Goal: Transaction & Acquisition: Purchase product/service

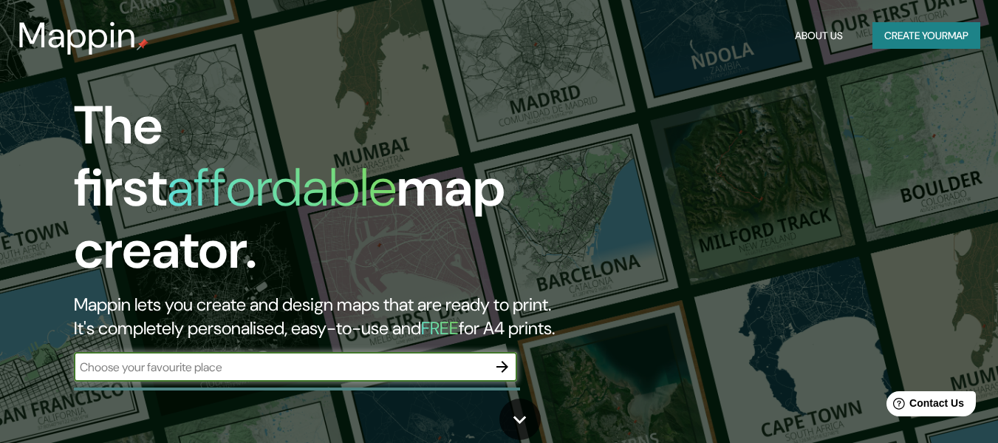
click at [924, 39] on button "Create your map" at bounding box center [927, 35] width 108 height 27
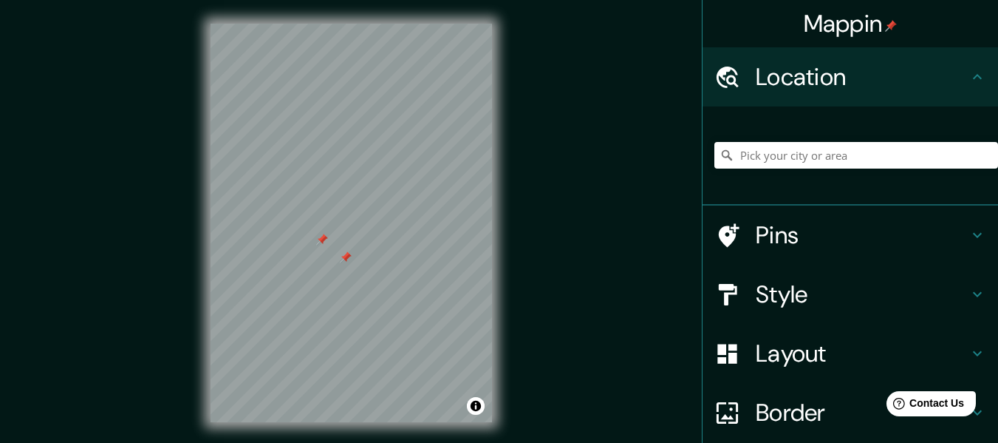
click at [322, 239] on div at bounding box center [322, 239] width 12 height 12
click at [969, 238] on icon at bounding box center [978, 235] width 18 height 18
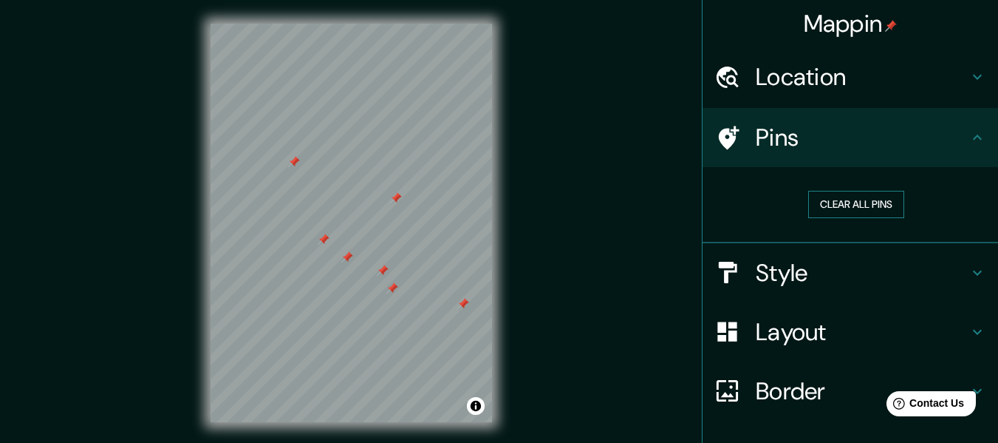
click at [847, 211] on button "Clear all pins" at bounding box center [856, 204] width 96 height 27
click at [974, 270] on icon at bounding box center [978, 273] width 18 height 18
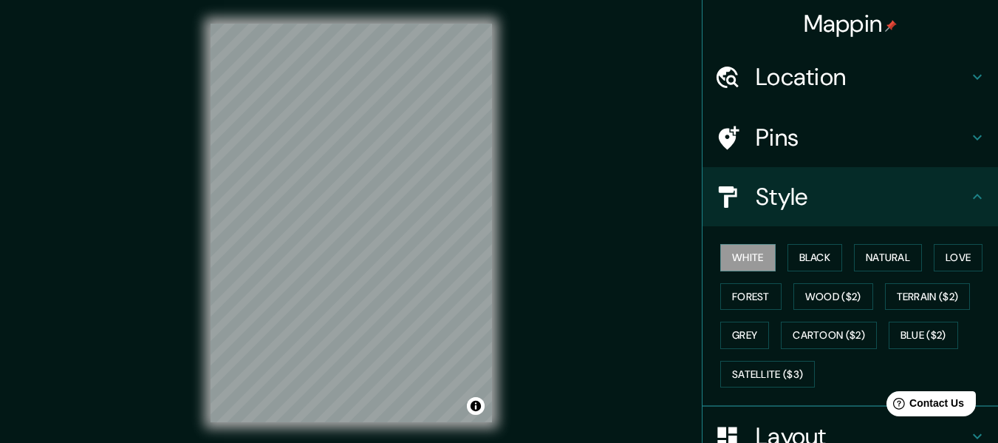
click at [955, 199] on h4 "Style" at bounding box center [862, 197] width 213 height 30
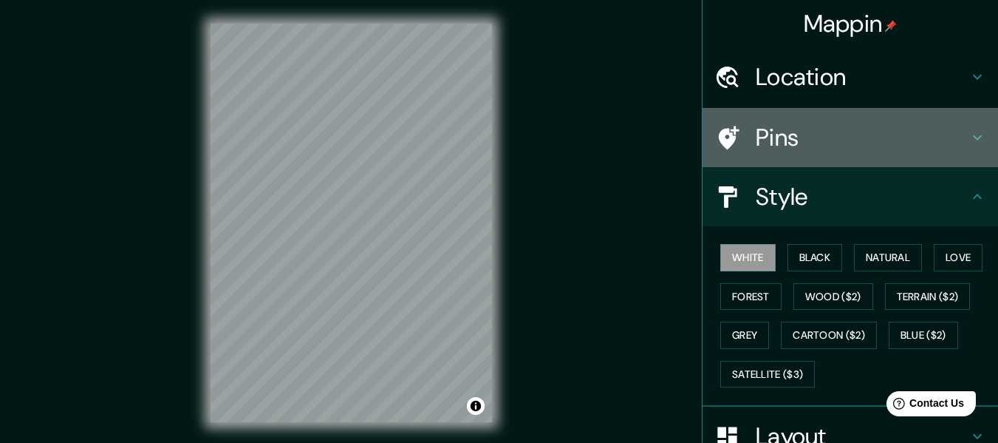
click at [969, 134] on icon at bounding box center [978, 138] width 18 height 18
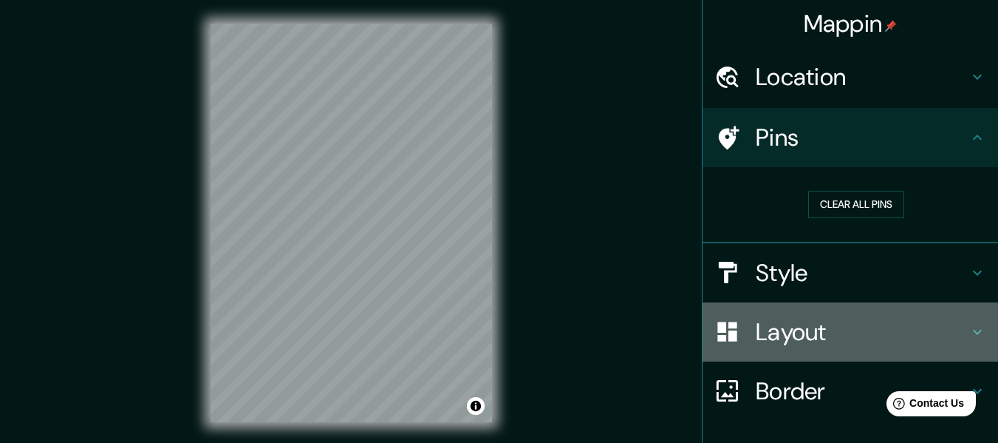
click at [969, 328] on icon at bounding box center [978, 332] width 18 height 18
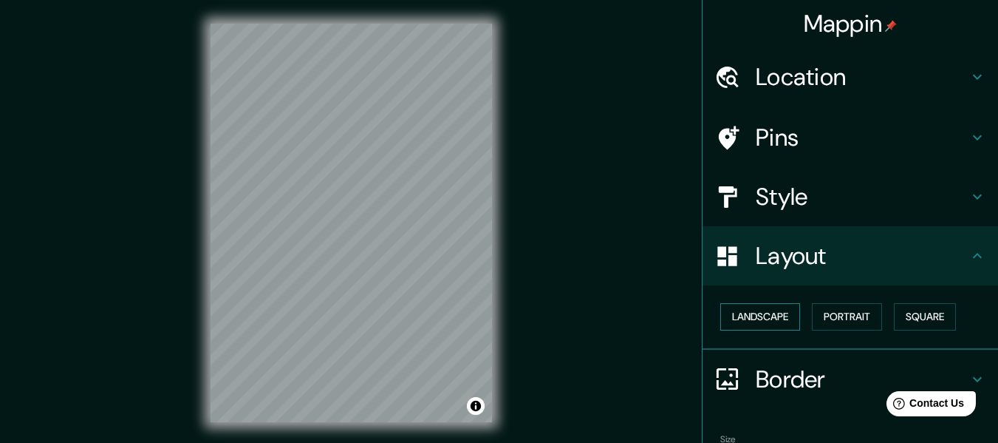
click at [756, 315] on button "Landscape" at bounding box center [760, 316] width 80 height 27
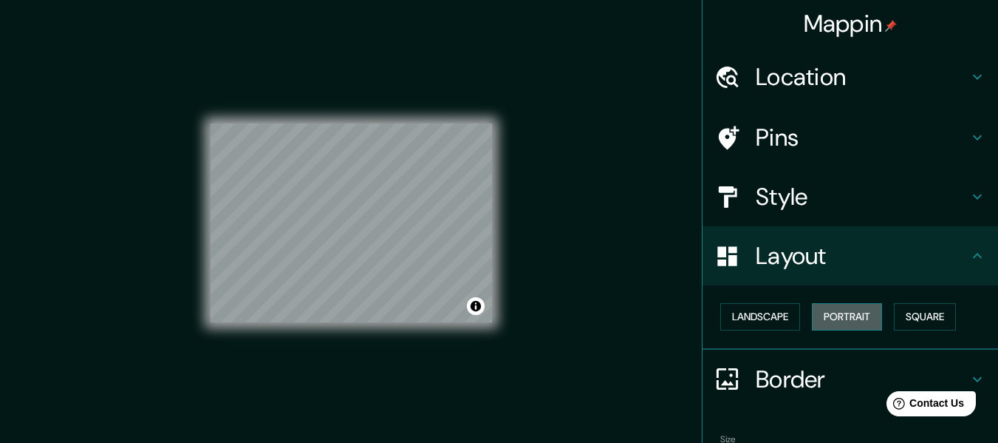
click at [836, 308] on button "Portrait" at bounding box center [847, 316] width 70 height 27
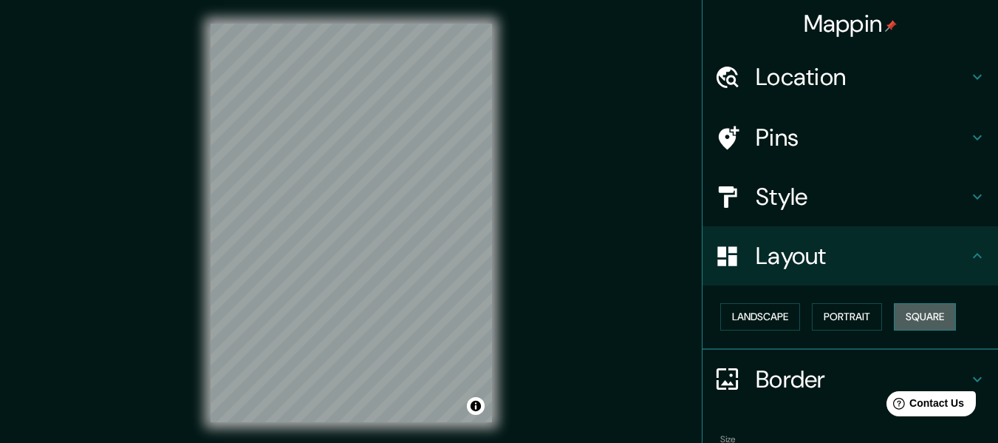
click at [917, 309] on button "Square" at bounding box center [925, 316] width 62 height 27
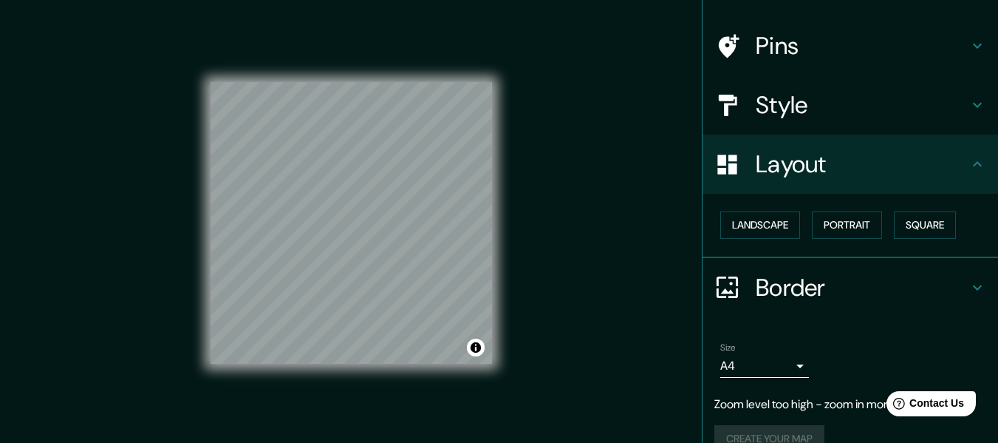
scroll to position [118, 0]
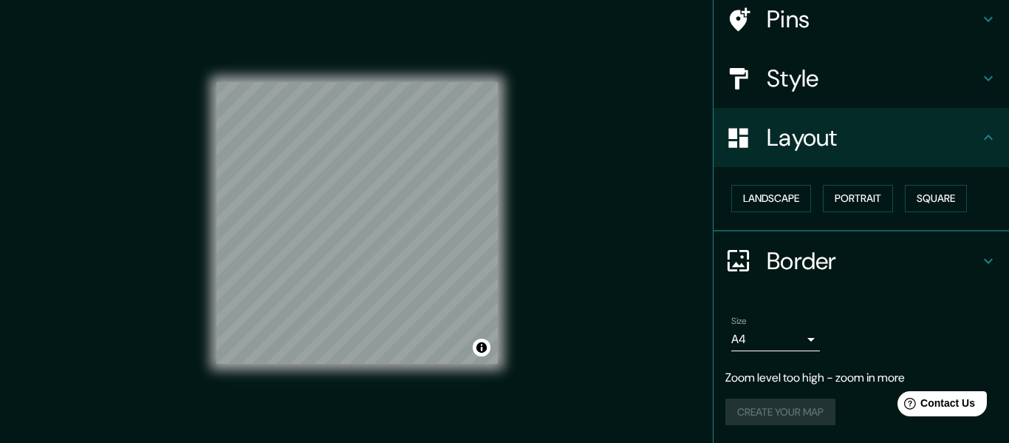
click at [787, 340] on body "Mappin Location Pins Style Layout Landscape Portrait Square Border Choose a bor…" at bounding box center [504, 221] width 1009 height 443
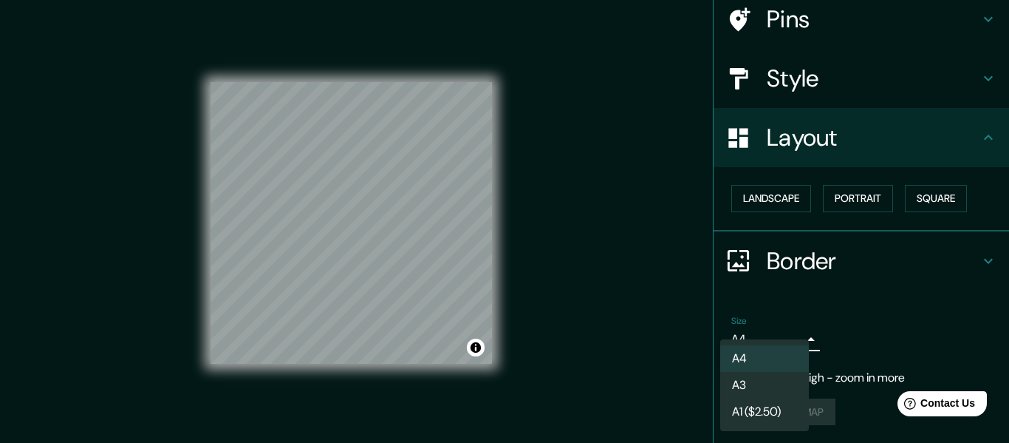
click at [895, 300] on div at bounding box center [504, 221] width 1009 height 443
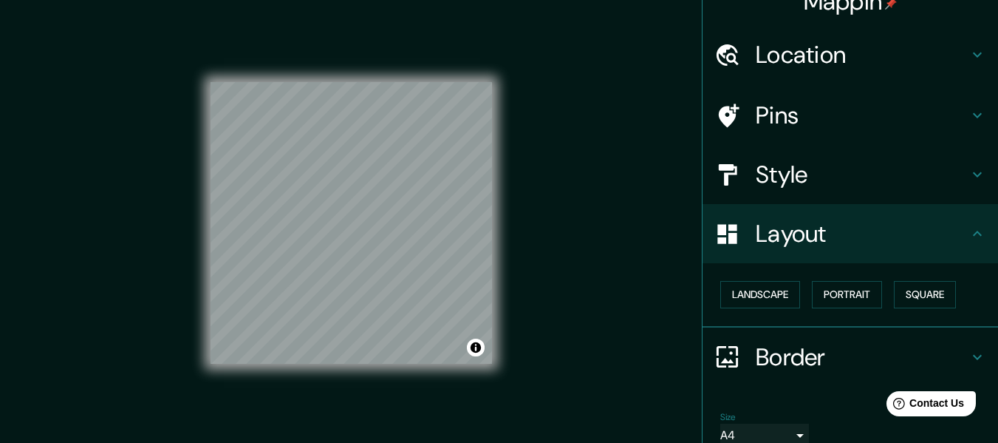
scroll to position [0, 0]
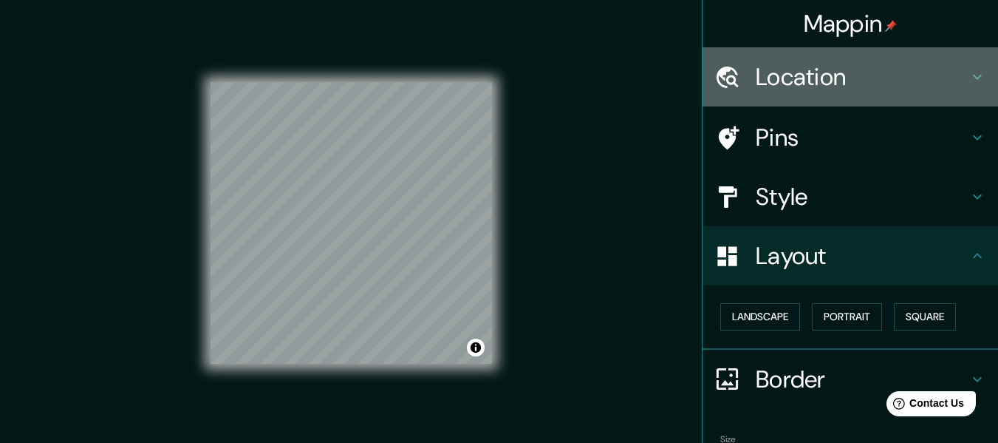
click at [969, 83] on icon at bounding box center [978, 77] width 18 height 18
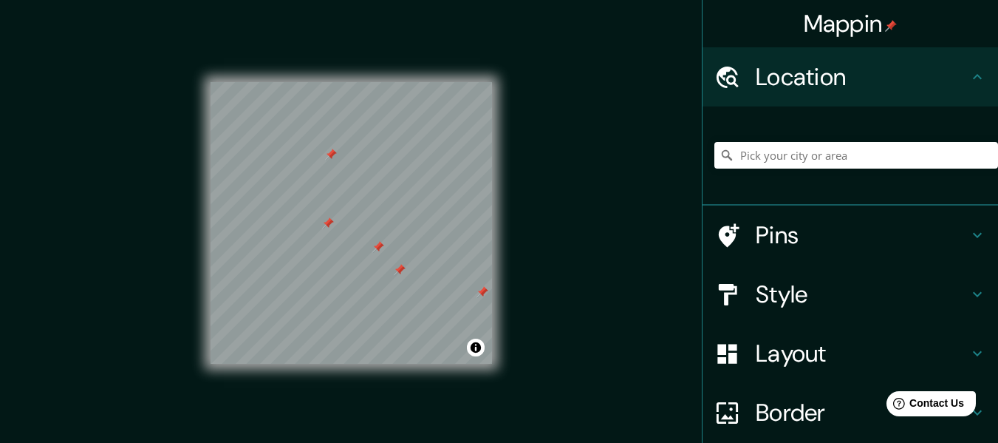
click at [973, 294] on icon at bounding box center [977, 294] width 9 height 5
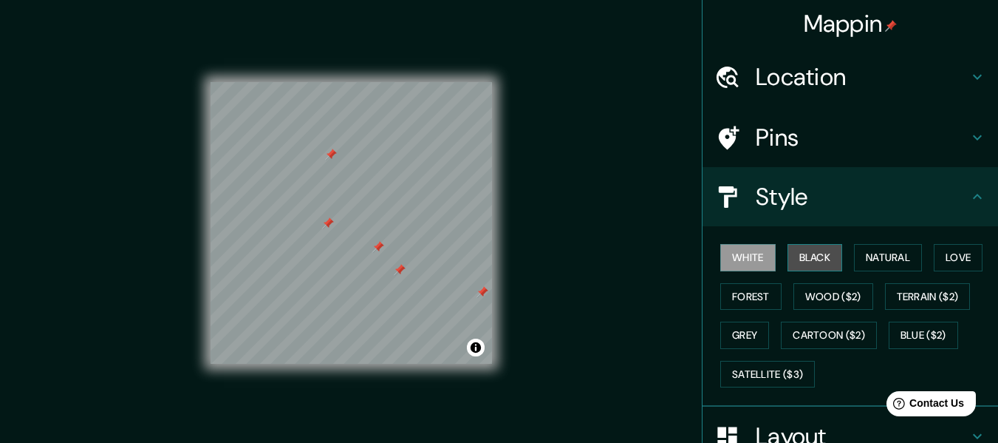
click at [788, 261] on button "Black" at bounding box center [815, 257] width 55 height 27
click at [748, 261] on button "White" at bounding box center [747, 257] width 55 height 27
click at [873, 263] on button "Natural" at bounding box center [888, 257] width 68 height 27
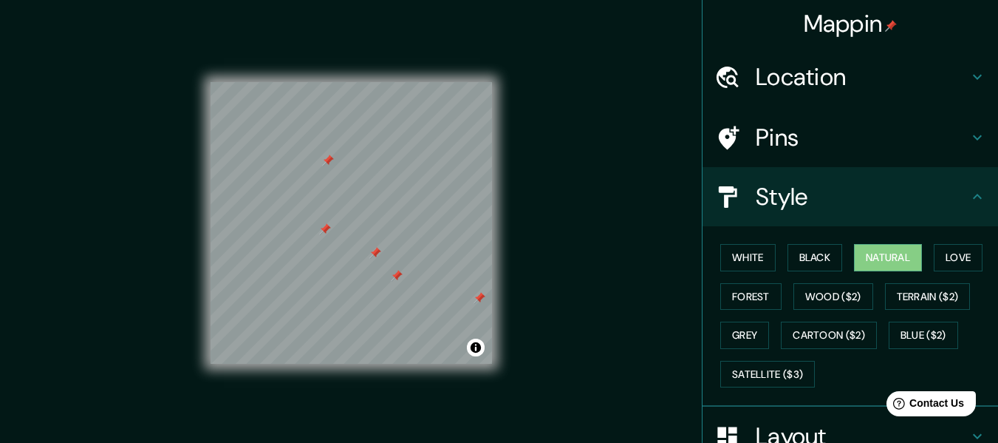
click at [482, 295] on div at bounding box center [480, 298] width 12 height 12
click at [481, 295] on div at bounding box center [480, 298] width 12 height 12
click at [327, 160] on div at bounding box center [328, 160] width 12 height 12
click at [609, 259] on div "Mappin Location Pins Style White Black Natural Love Forest Wood ($2) Terrain ($…" at bounding box center [499, 234] width 998 height 469
click at [742, 372] on button "Satellite ($3)" at bounding box center [767, 374] width 95 height 27
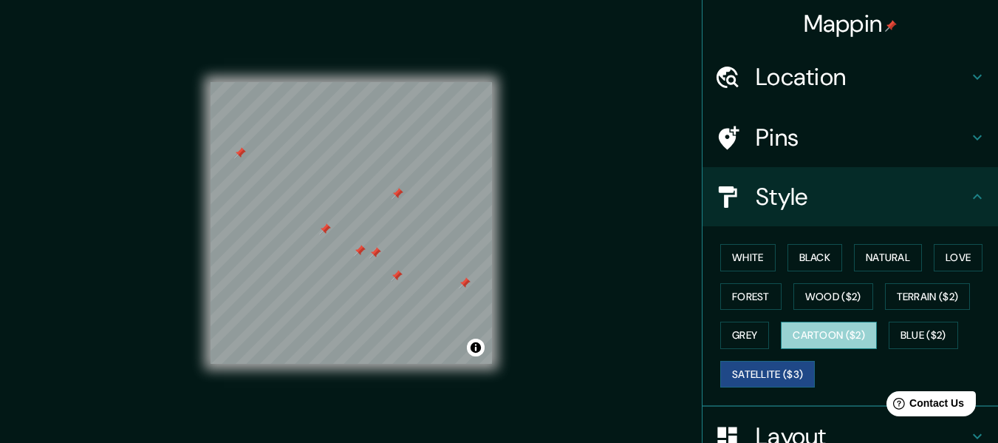
click at [795, 339] on button "Cartoon ($2)" at bounding box center [829, 334] width 96 height 27
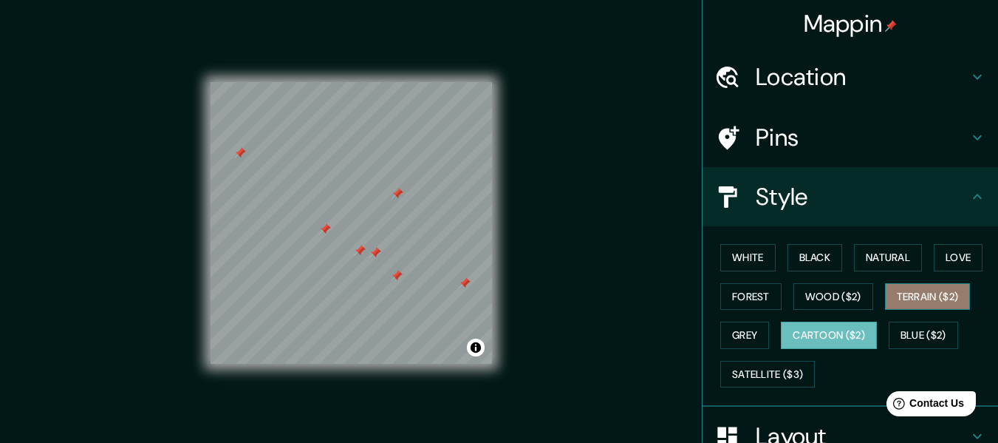
click at [909, 299] on button "Terrain ($2)" at bounding box center [928, 296] width 86 height 27
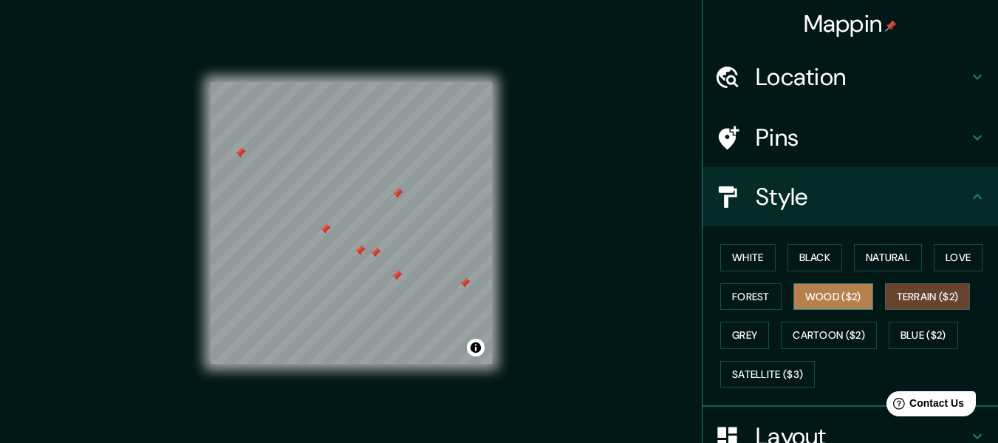
click at [822, 298] on button "Wood ($2)" at bounding box center [833, 296] width 80 height 27
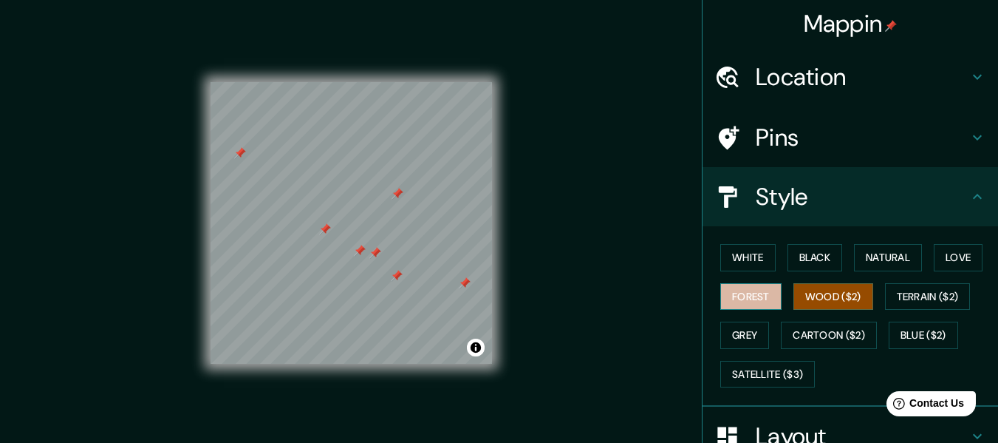
click at [748, 298] on button "Forest" at bounding box center [750, 296] width 61 height 27
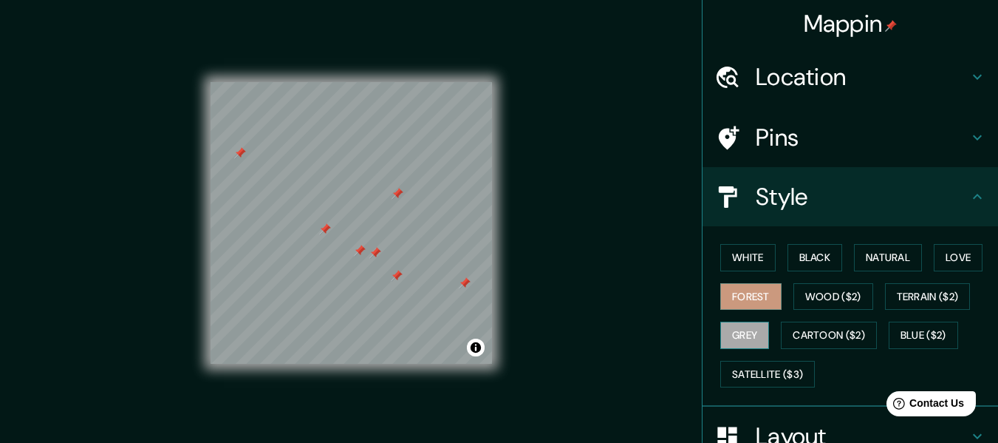
click at [737, 336] on button "Grey" at bounding box center [744, 334] width 49 height 27
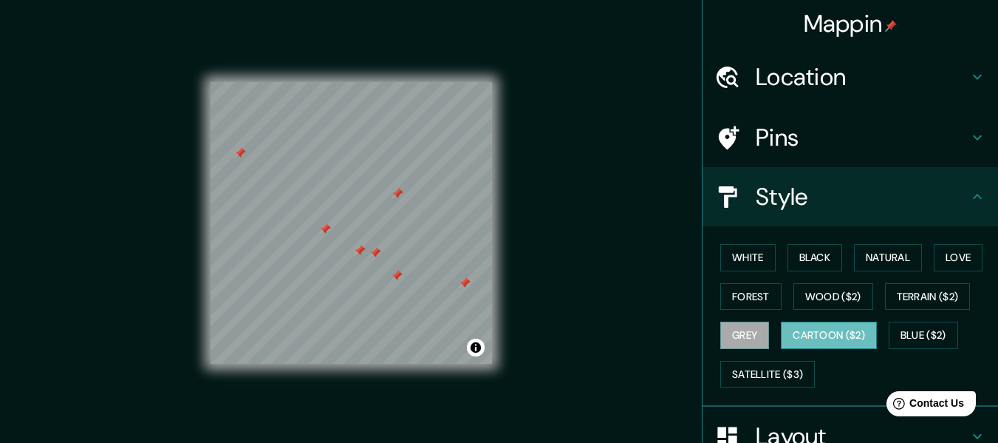
click at [816, 336] on button "Cartoon ($2)" at bounding box center [829, 334] width 96 height 27
click at [628, 266] on div "Mappin Location Pins Style White Black Natural Love Forest Wood ($2) Terrain ($…" at bounding box center [499, 234] width 998 height 469
click at [941, 264] on button "Love" at bounding box center [958, 257] width 49 height 27
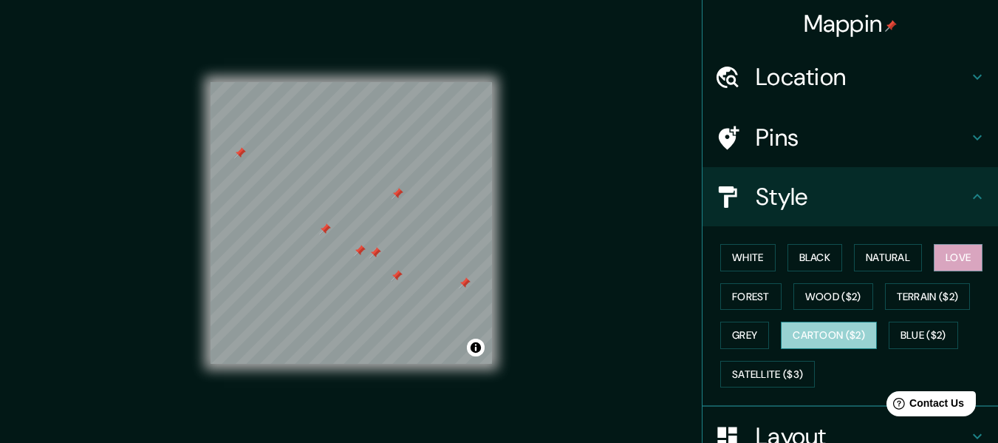
click at [815, 325] on button "Cartoon ($2)" at bounding box center [829, 334] width 96 height 27
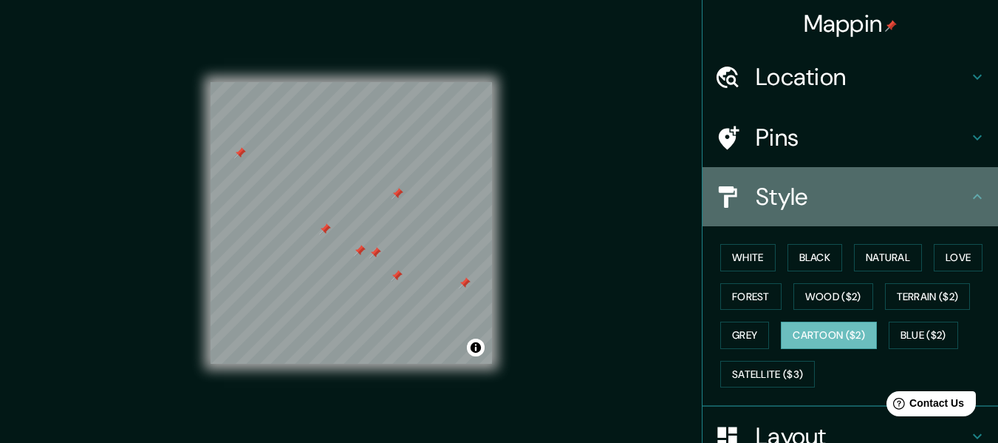
click at [952, 205] on h4 "Style" at bounding box center [862, 197] width 213 height 30
click at [973, 200] on icon at bounding box center [978, 197] width 18 height 18
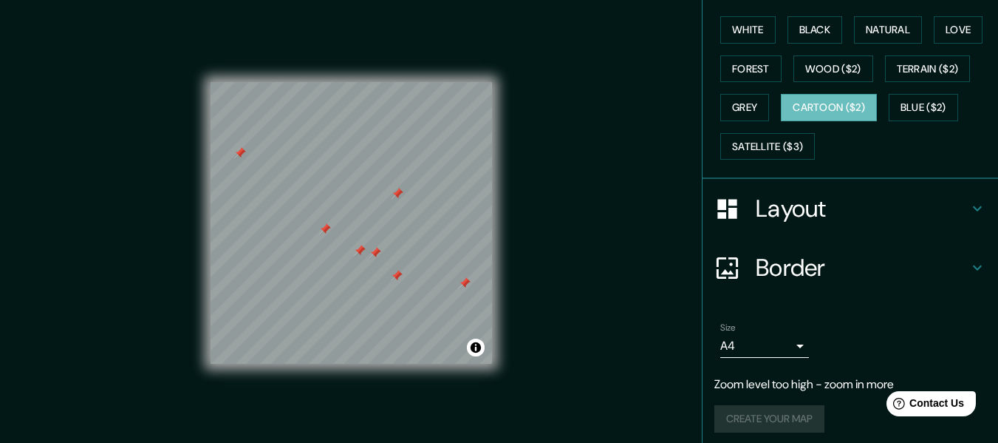
scroll to position [235, 0]
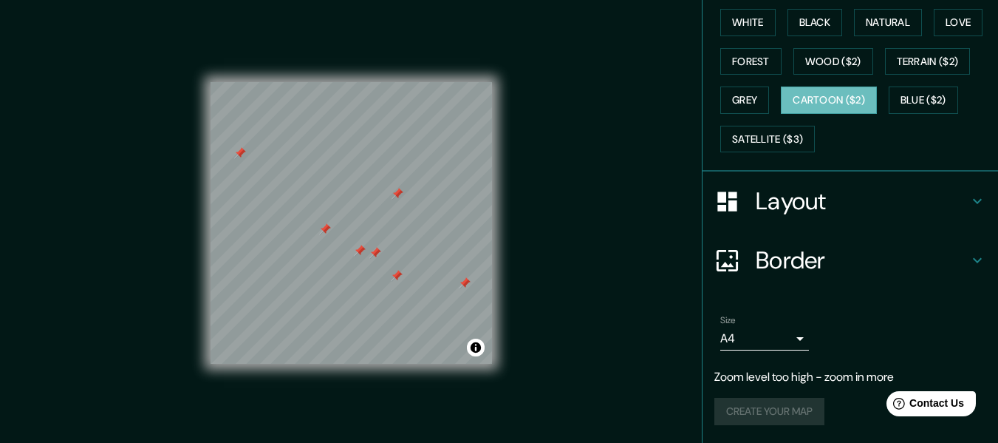
click at [969, 202] on icon at bounding box center [978, 201] width 18 height 18
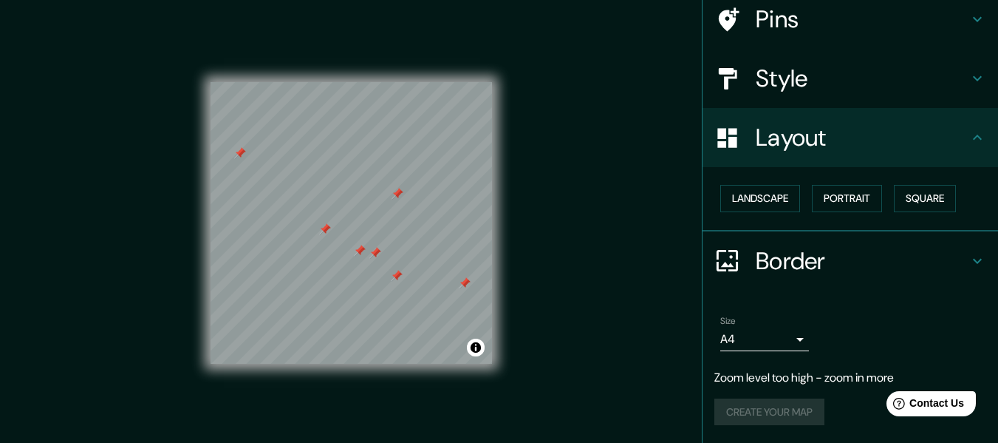
scroll to position [118, 0]
click at [907, 190] on button "Square" at bounding box center [925, 198] width 62 height 27
click at [858, 198] on button "Portrait" at bounding box center [847, 198] width 70 height 27
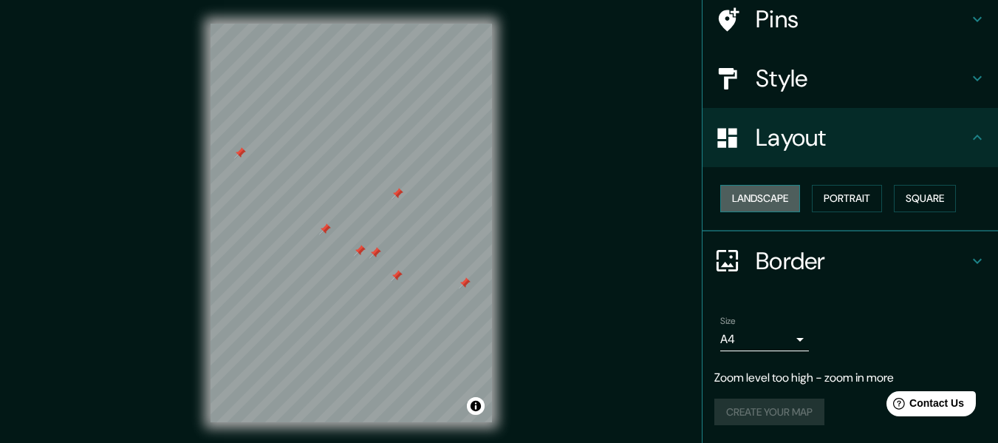
click at [761, 206] on button "Landscape" at bounding box center [760, 198] width 80 height 27
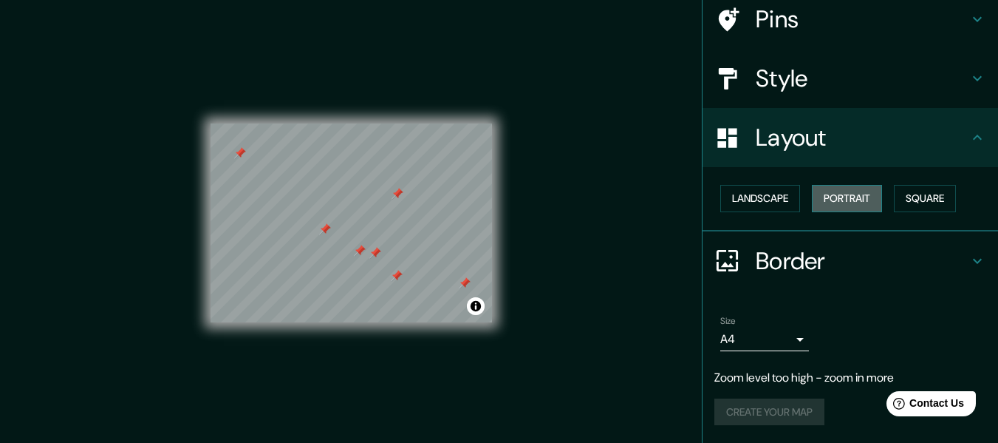
click at [847, 197] on button "Portrait" at bounding box center [847, 198] width 70 height 27
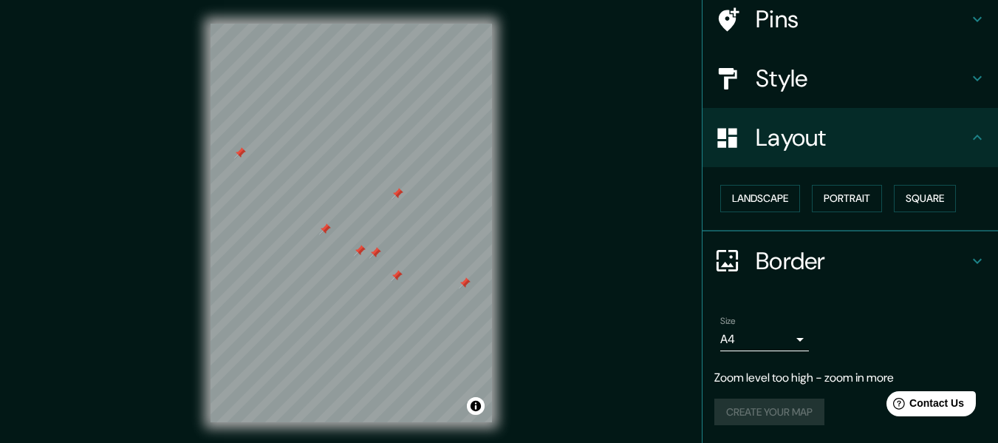
click at [776, 412] on div "Create your map" at bounding box center [850, 411] width 272 height 27
click at [781, 375] on p "Zoom level too high - zoom in more" at bounding box center [850, 378] width 272 height 18
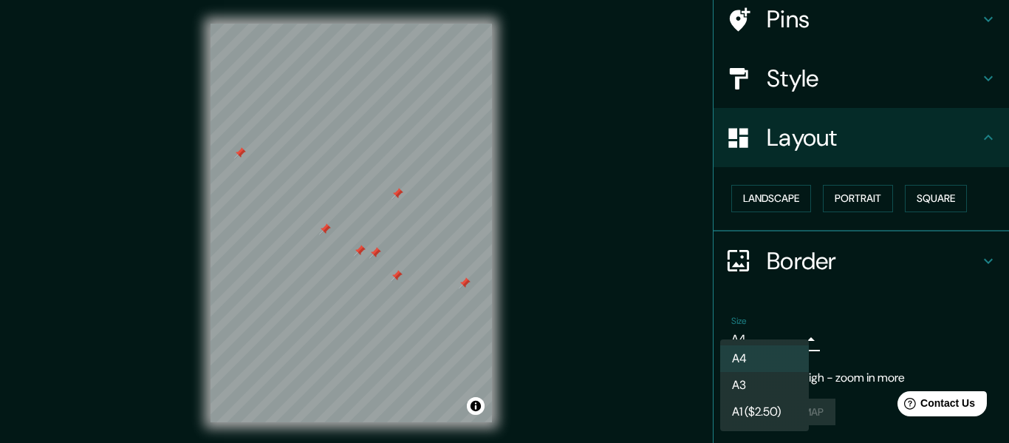
click at [791, 339] on body "Mappin Location Pins Style Layout Landscape Portrait Square Border Choose a bor…" at bounding box center [504, 221] width 1009 height 443
click at [755, 378] on li "A3" at bounding box center [764, 385] width 89 height 27
click at [791, 337] on body "Mappin Location Pins Style Layout Landscape Portrait Square Border Choose a bor…" at bounding box center [504, 221] width 1009 height 443
click at [765, 403] on li "A1 ($2.50)" at bounding box center [764, 411] width 89 height 27
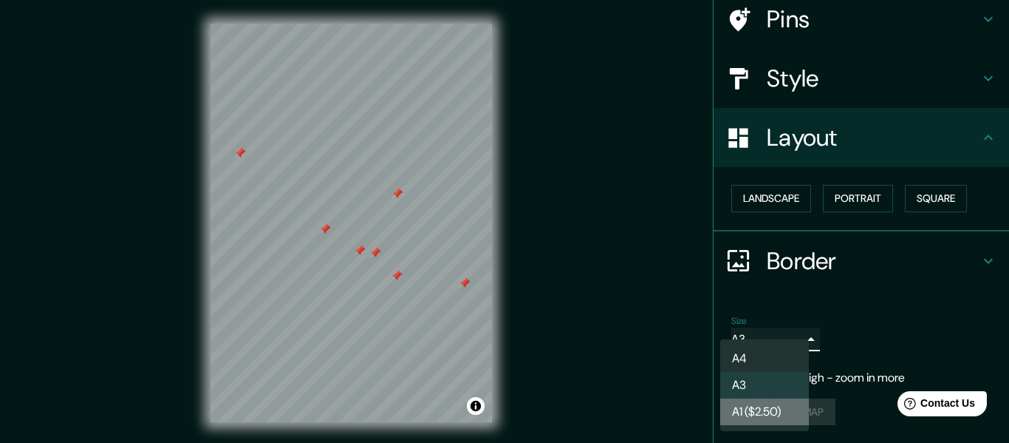
type input "a3"
